Goal: Transaction & Acquisition: Download file/media

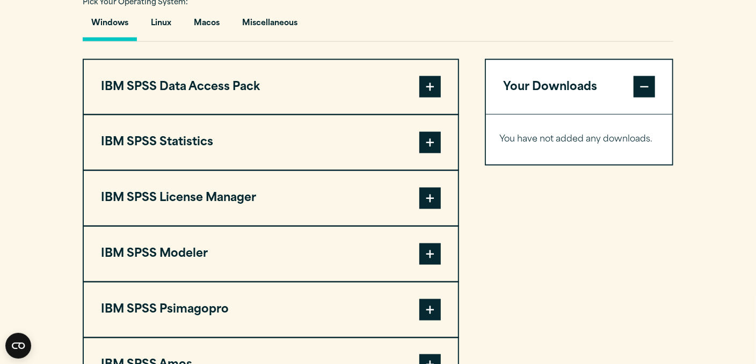
scroll to position [805, 0]
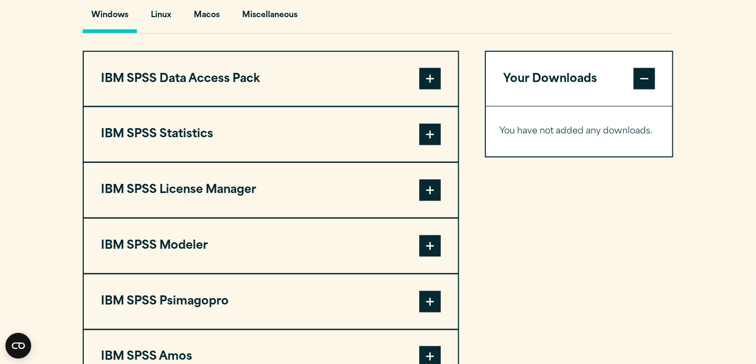
click at [430, 132] on span at bounding box center [429, 134] width 21 height 21
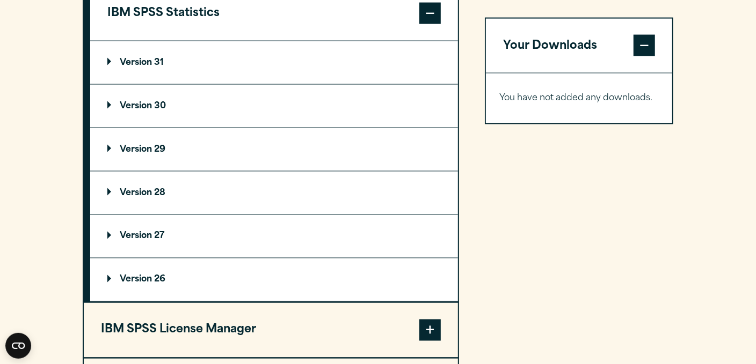
scroll to position [912, 0]
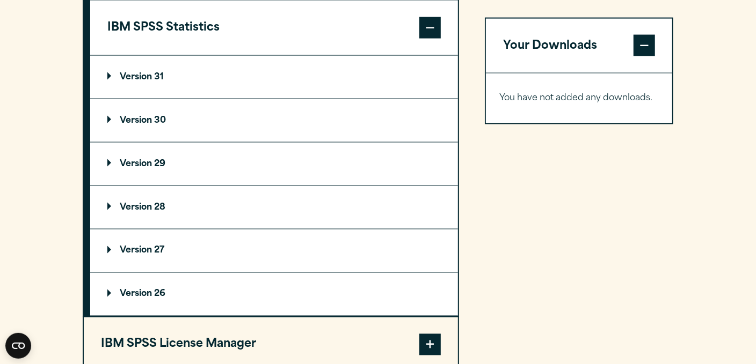
click at [111, 162] on p "Version 29" at bounding box center [136, 164] width 58 height 9
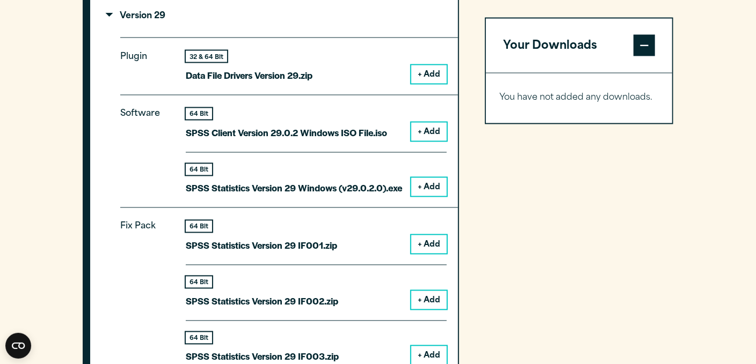
scroll to position [1073, 0]
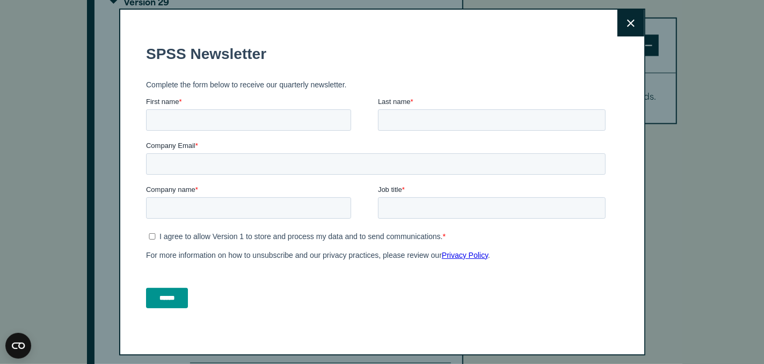
click at [617, 15] on button "Close" at bounding box center [630, 23] width 27 height 27
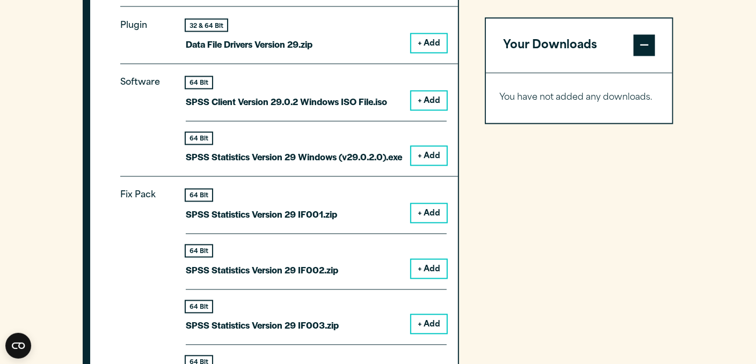
scroll to position [1105, 0]
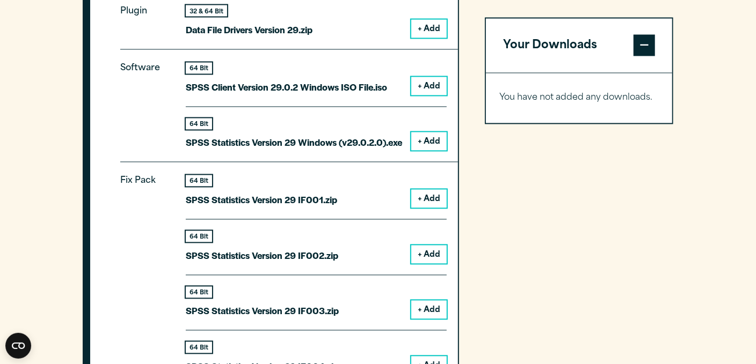
click at [434, 142] on button "+ Add" at bounding box center [428, 142] width 35 height 18
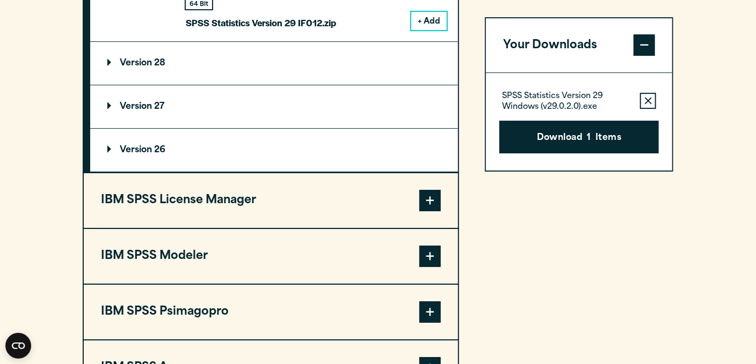
scroll to position [2071, 0]
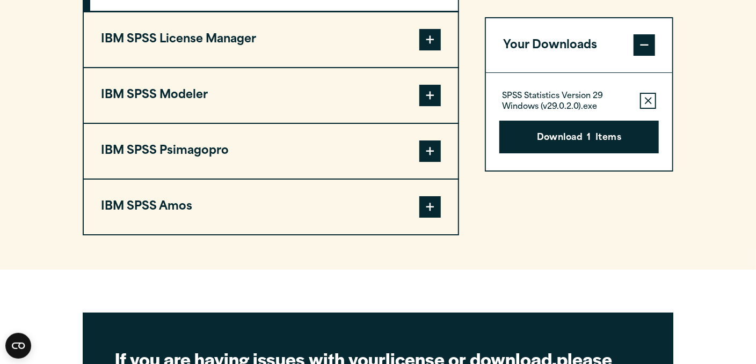
click at [436, 196] on span at bounding box center [429, 206] width 21 height 21
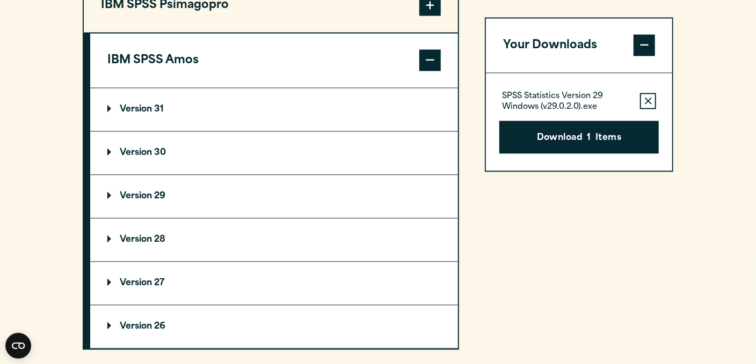
scroll to position [1082, 0]
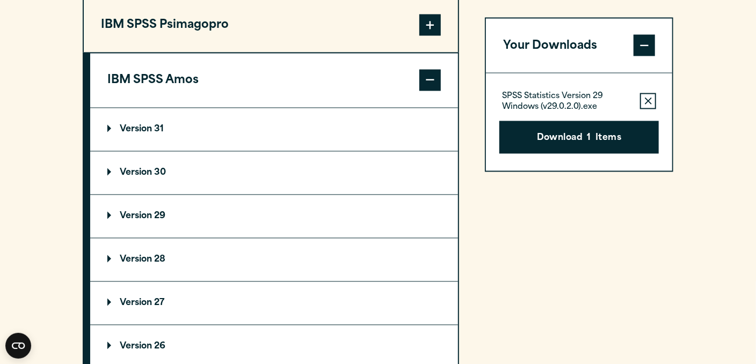
click at [108, 213] on p "Version 29" at bounding box center [136, 217] width 58 height 9
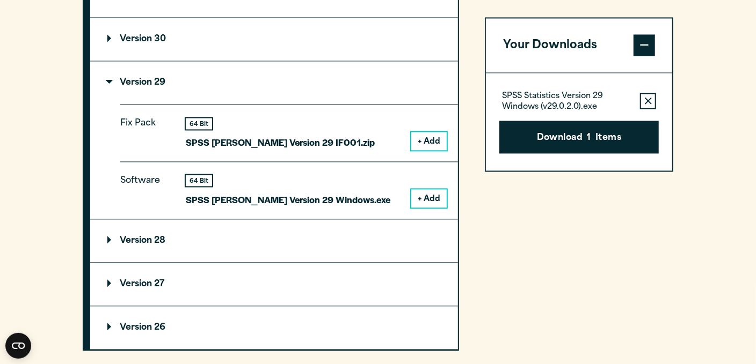
scroll to position [1243, 0]
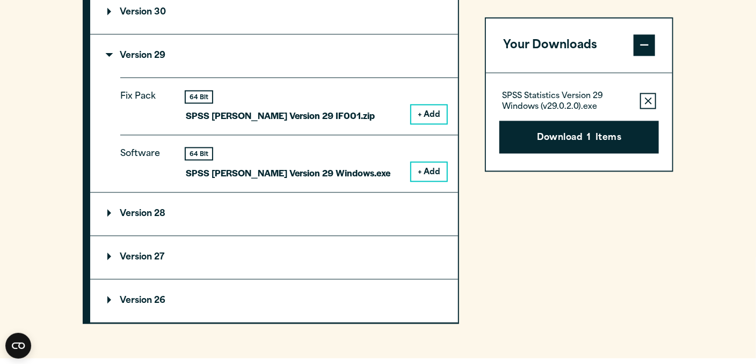
click at [425, 169] on button "+ Add" at bounding box center [428, 172] width 35 height 18
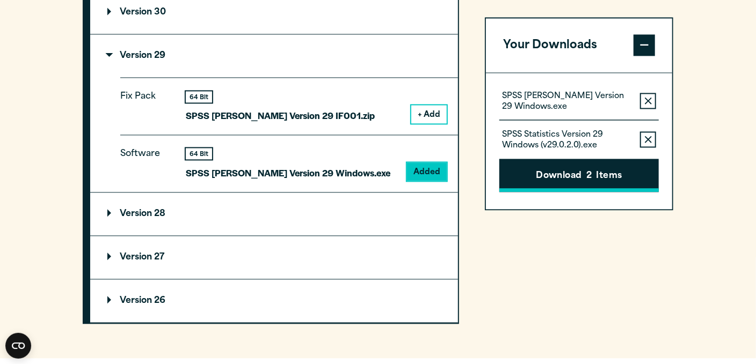
click at [590, 176] on span "2" at bounding box center [588, 177] width 5 height 14
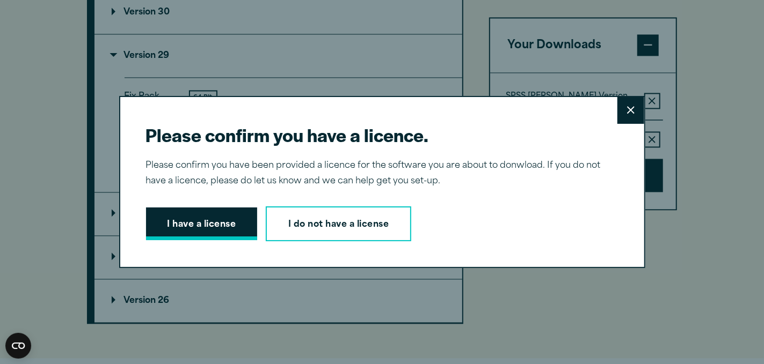
click at [187, 233] on button "I have a license" at bounding box center [202, 224] width 112 height 33
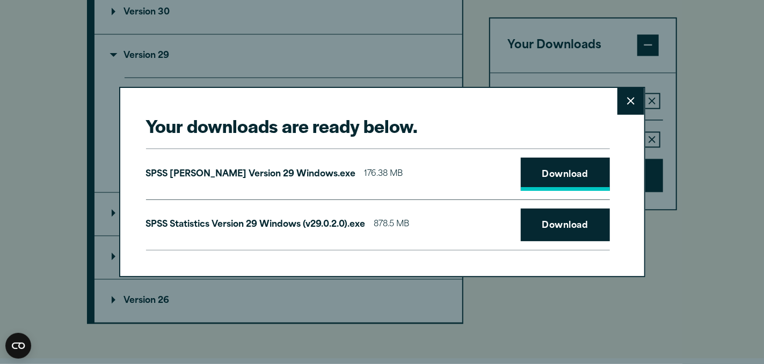
click at [576, 172] on link "Download" at bounding box center [565, 174] width 89 height 33
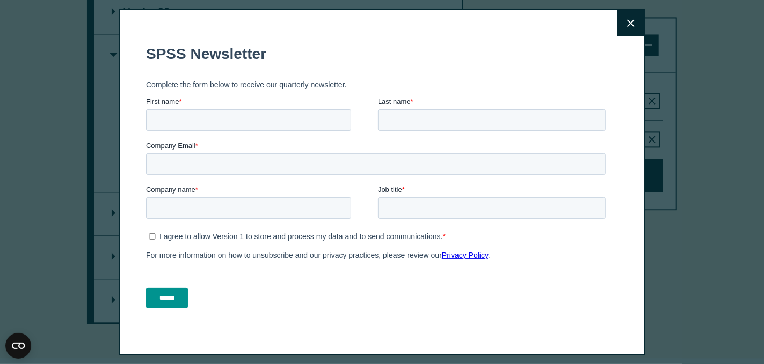
click at [627, 24] on icon at bounding box center [631, 23] width 8 height 8
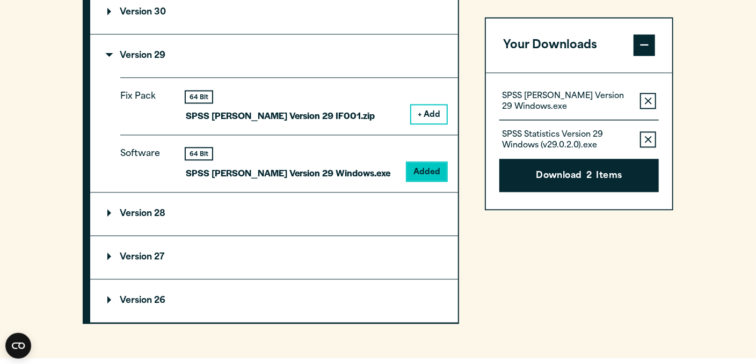
click at [562, 171] on button "Download 2 Items" at bounding box center [578, 175] width 159 height 33
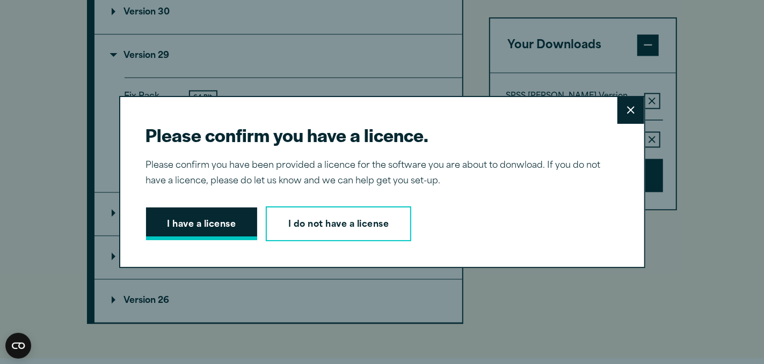
click at [207, 224] on button "I have a license" at bounding box center [202, 224] width 112 height 33
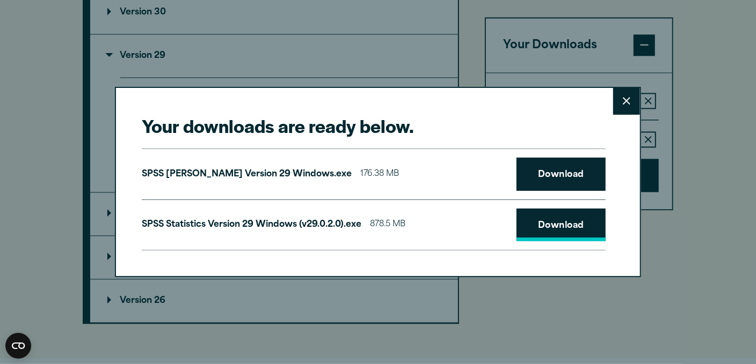
click at [556, 222] on link "Download" at bounding box center [560, 225] width 89 height 33
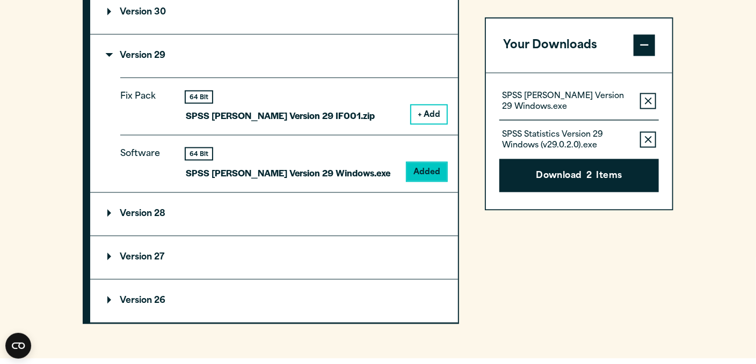
click at [704, 47] on div "Your downloads are ready below. Close SPSS [PERSON_NAME] Version 29 Windows.exe…" at bounding box center [378, 182] width 756 height 364
